Goal: Find specific page/section: Find specific page/section

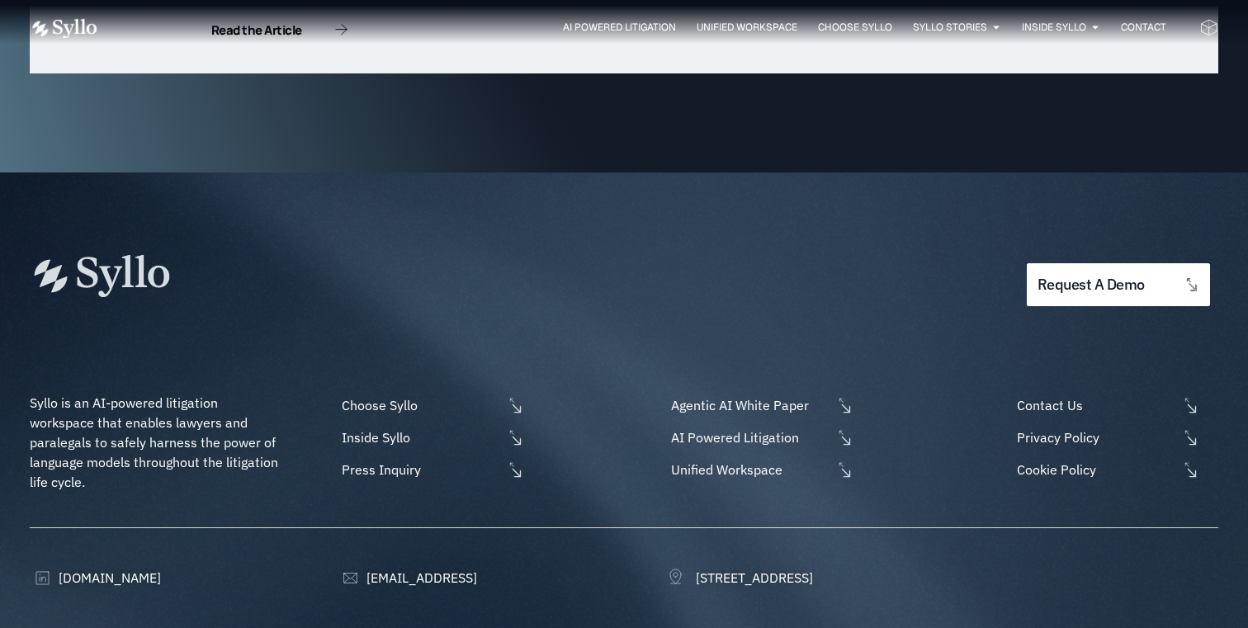
scroll to position [5373, 0]
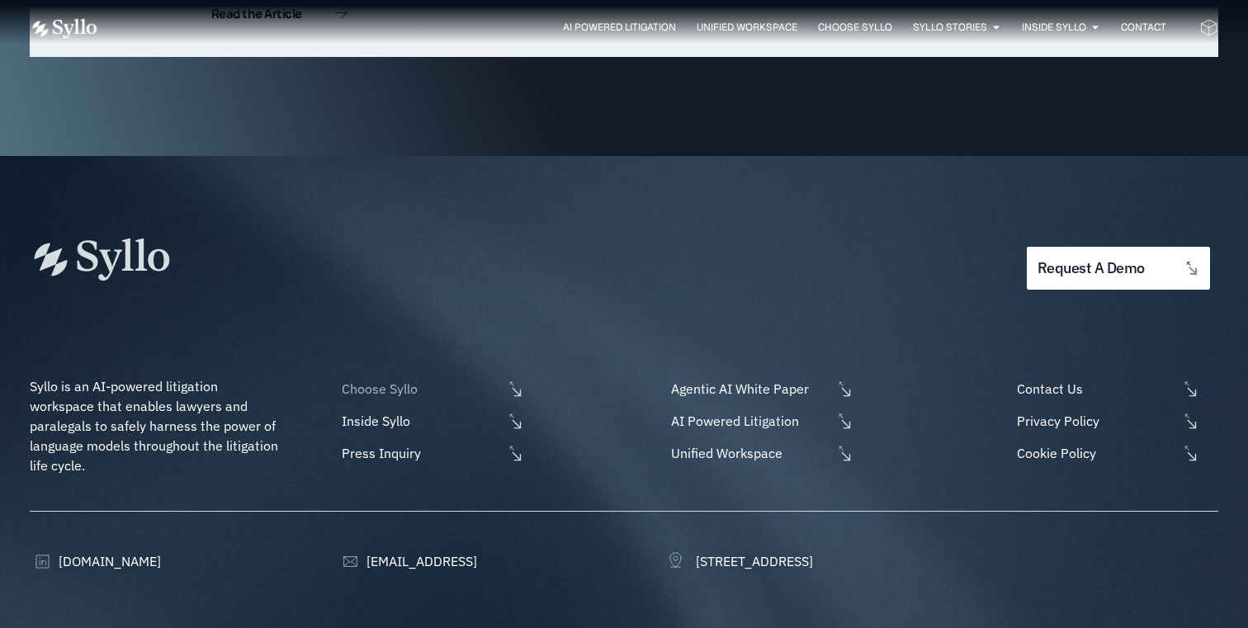
click at [401, 379] on span "Choose Syllo" at bounding box center [420, 389] width 165 height 20
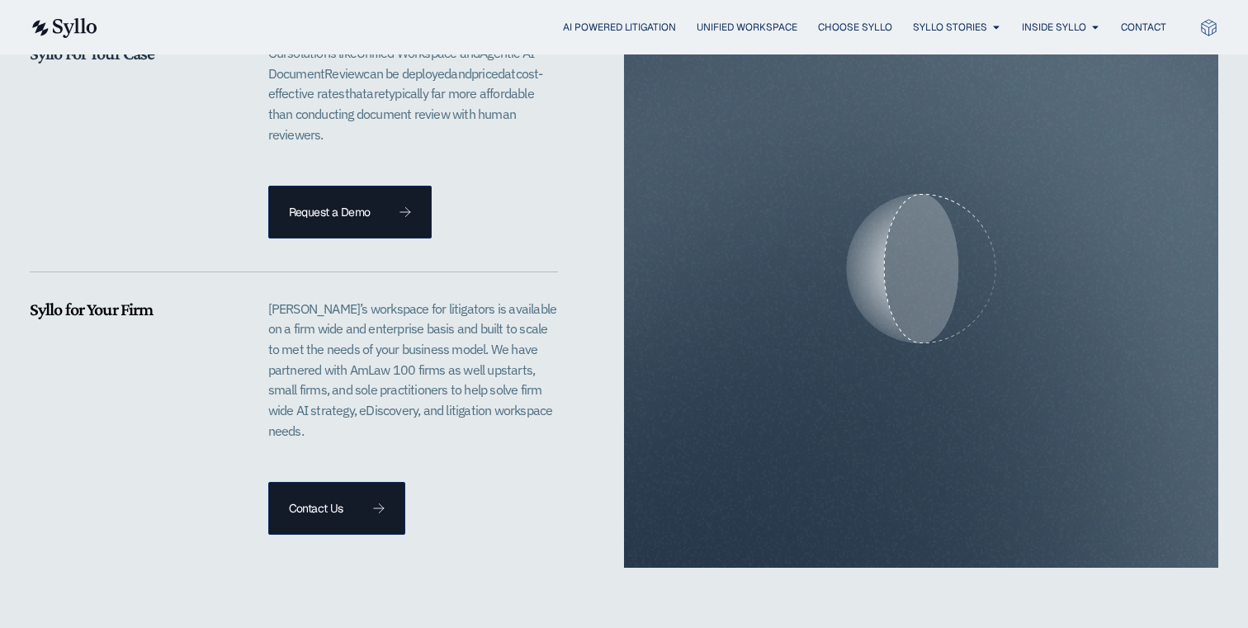
scroll to position [3546, 0]
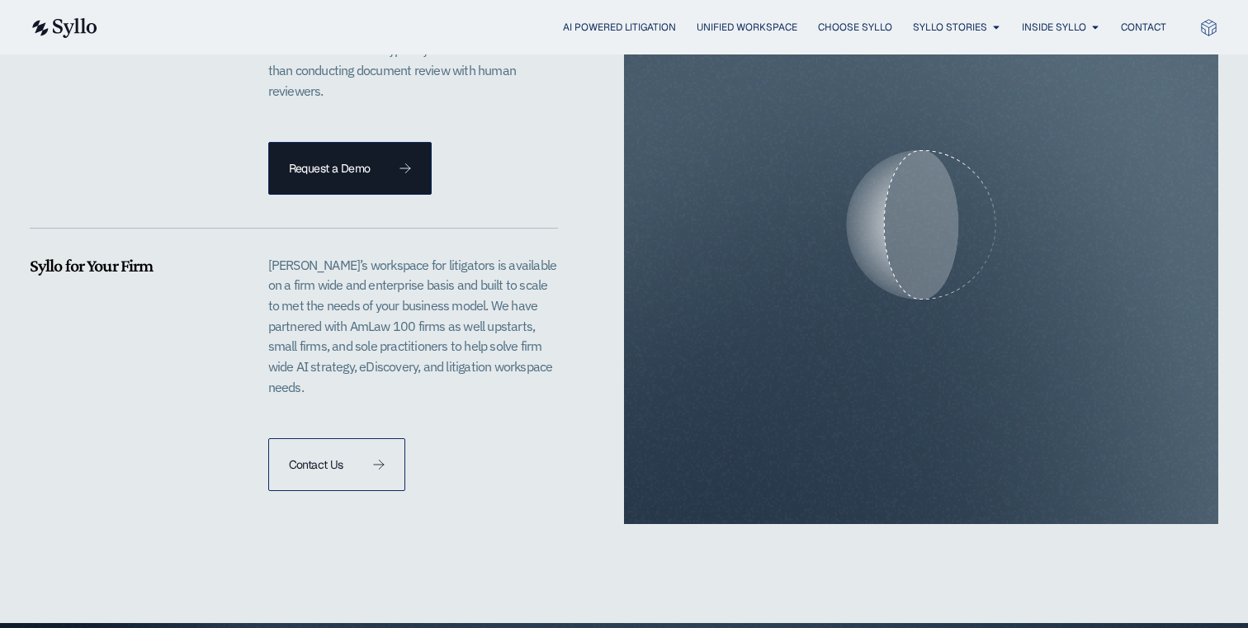
click at [364, 438] on link "Contact Us" at bounding box center [336, 464] width 137 height 53
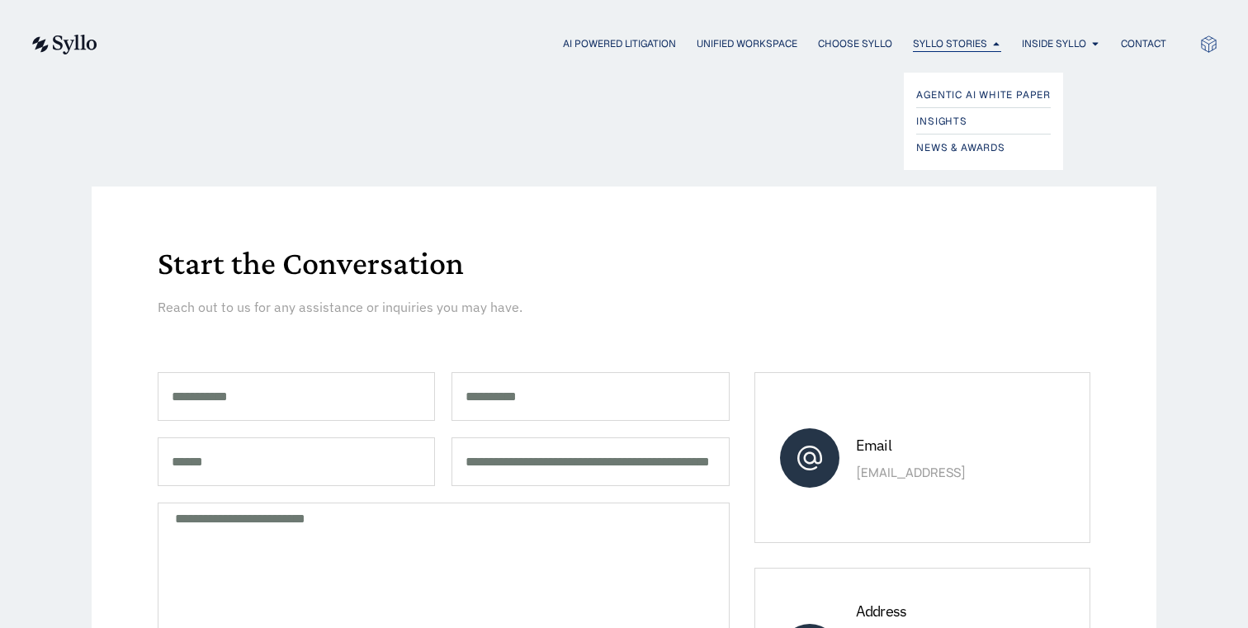
click at [925, 40] on span "Syllo Stories" at bounding box center [950, 43] width 74 height 15
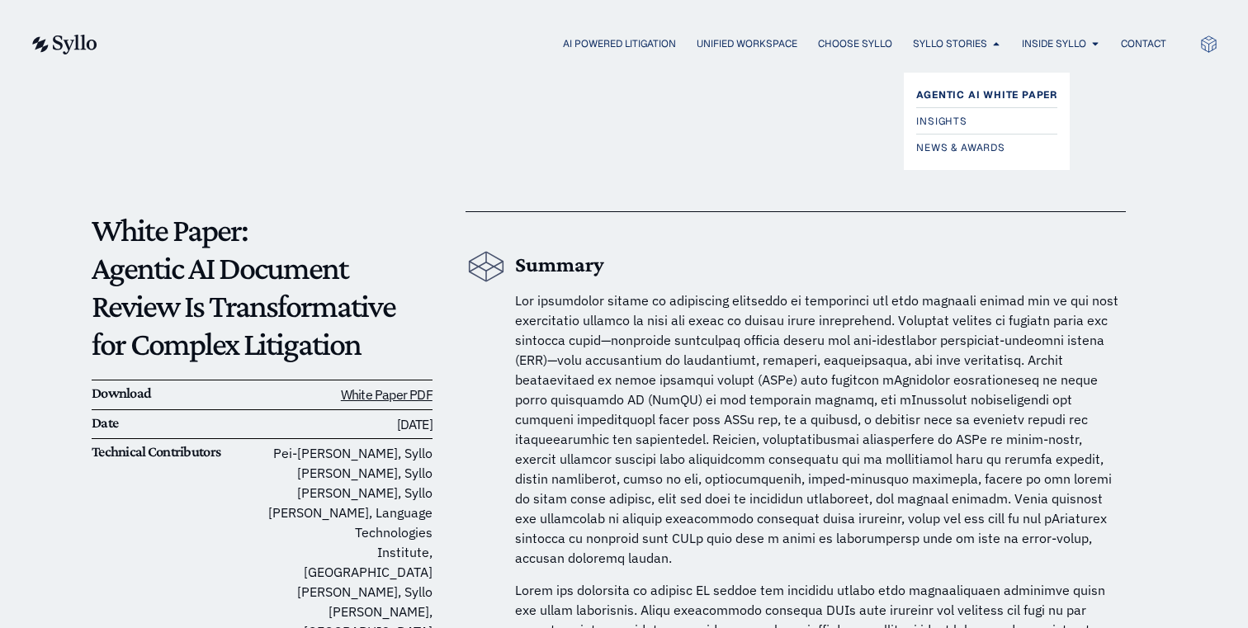
click at [948, 95] on span "Agentic AI White Paper" at bounding box center [986, 95] width 141 height 20
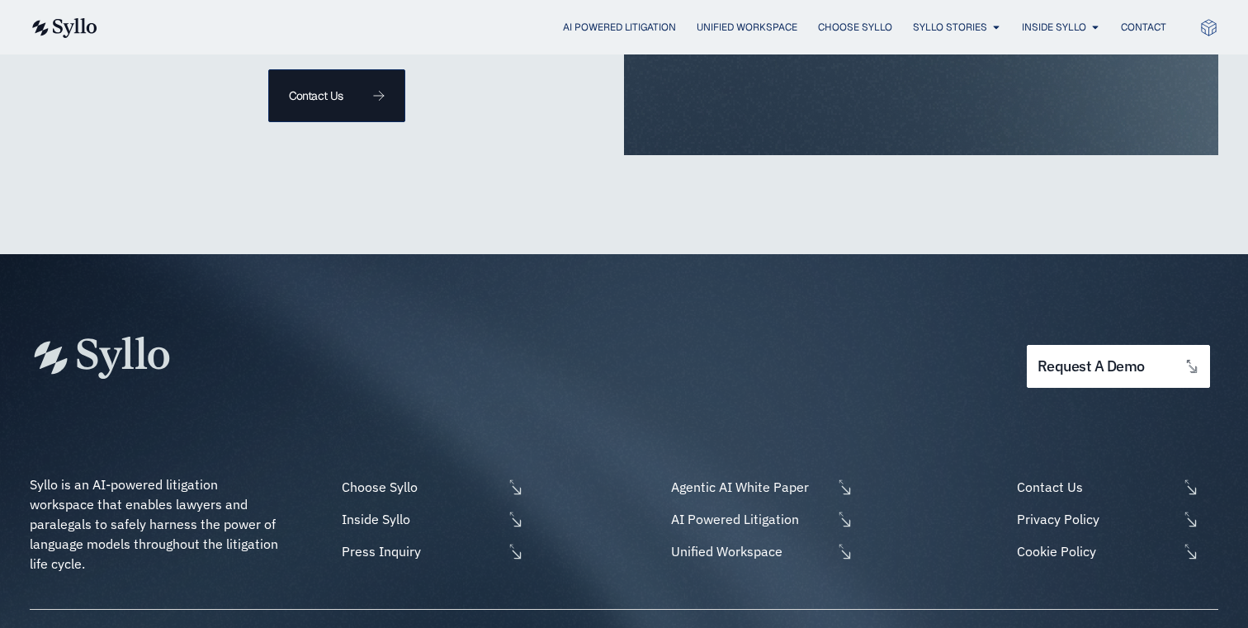
scroll to position [3971, 0]
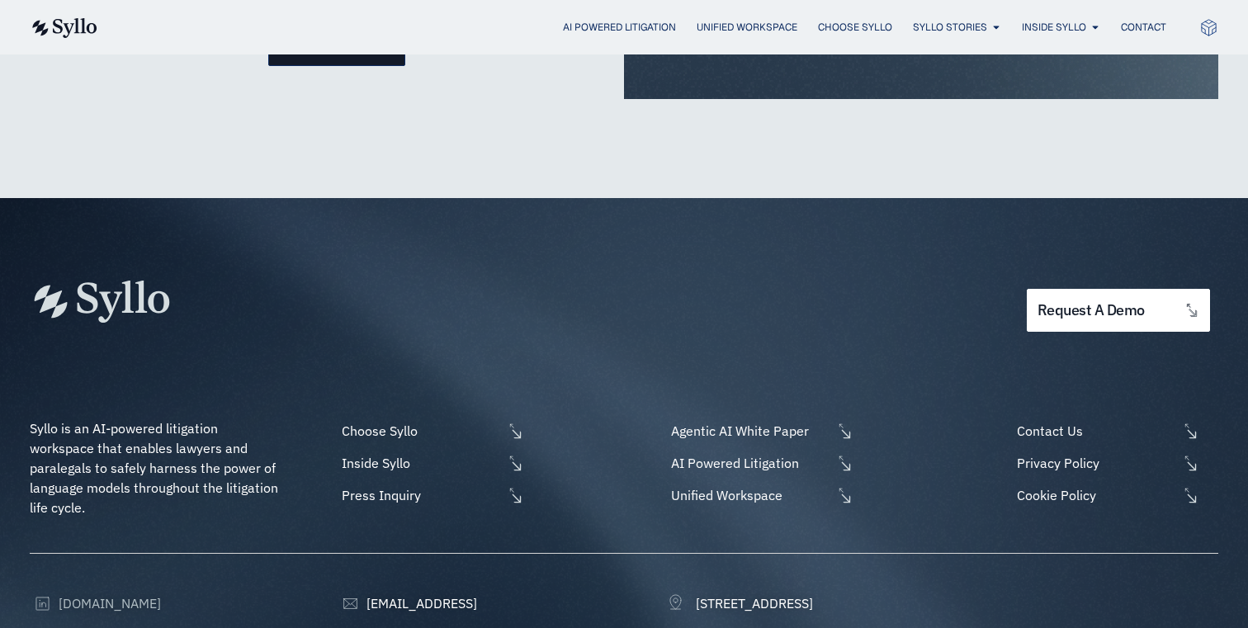
click at [102, 593] on span "[DOMAIN_NAME]" at bounding box center [107, 603] width 106 height 20
